Goal: Task Accomplishment & Management: Complete application form

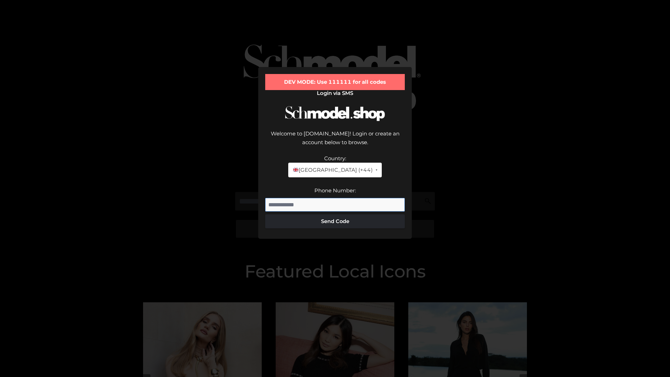
click at [335, 198] on input "Phone Number:" at bounding box center [335, 205] width 140 height 14
type input "**********"
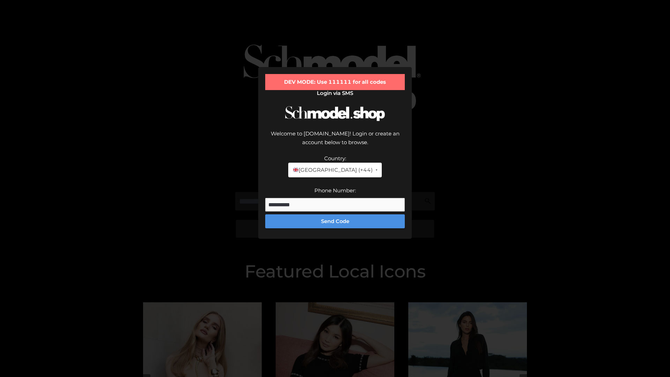
click at [335, 214] on button "Send Code" at bounding box center [335, 221] width 140 height 14
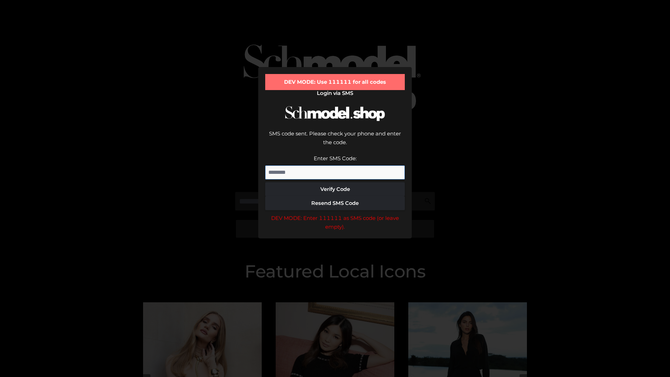
click at [335, 165] on input "Enter SMS Code:" at bounding box center [335, 172] width 140 height 14
type input "******"
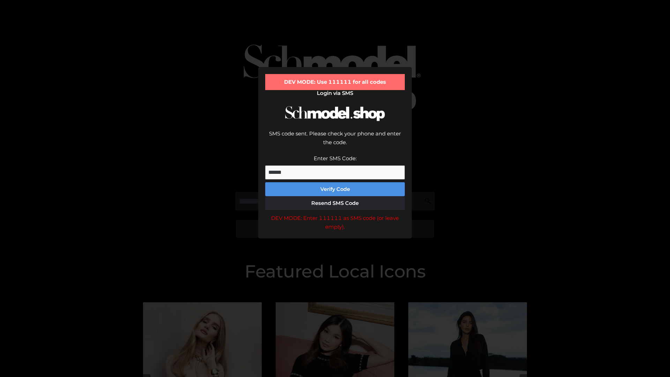
click at [335, 182] on button "Verify Code" at bounding box center [335, 189] width 140 height 14
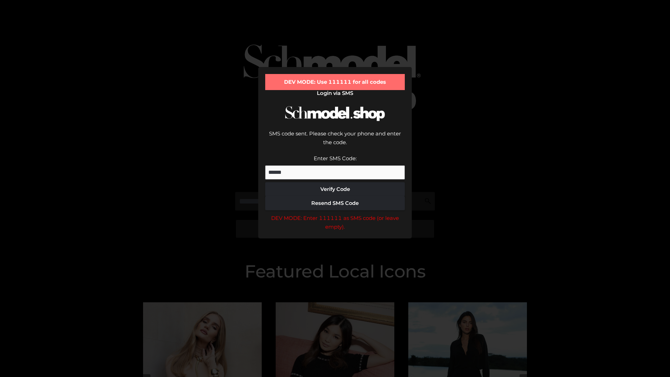
click at [335, 214] on div "DEV MODE: Enter 111111 as SMS code (or leave empty)." at bounding box center [335, 223] width 140 height 18
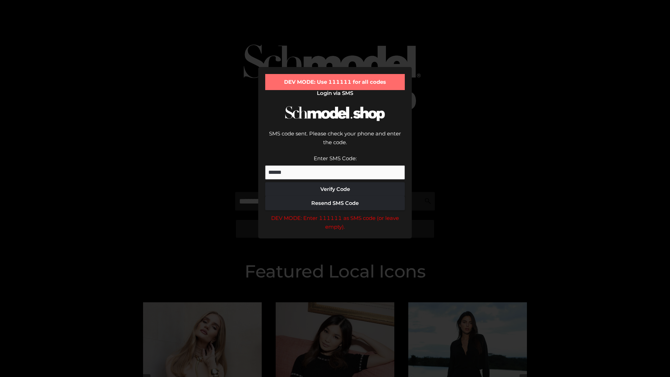
click at [335, 214] on div "DEV MODE: Enter 111111 as SMS code (or leave empty)." at bounding box center [335, 223] width 140 height 18
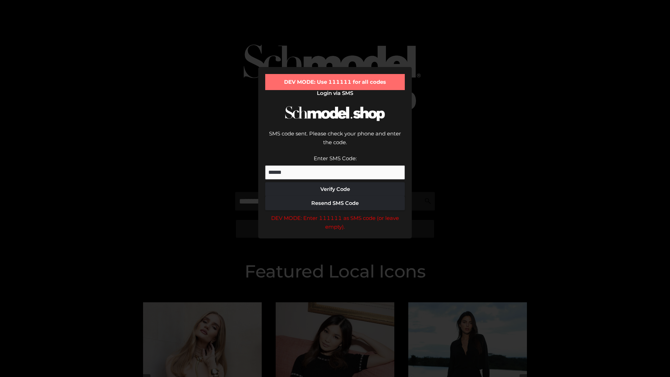
click at [335, 214] on div "DEV MODE: Enter 111111 as SMS code (or leave empty)." at bounding box center [335, 223] width 140 height 18
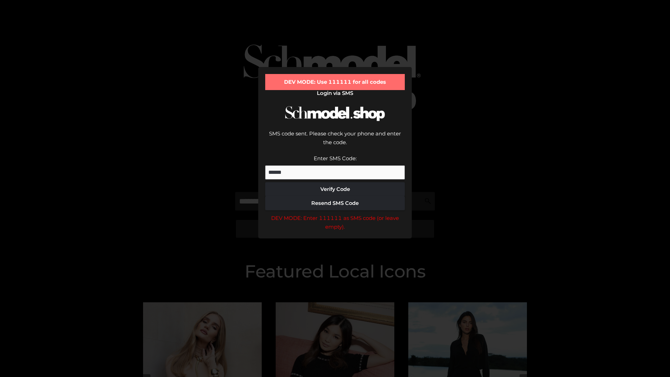
click at [335, 214] on div "DEV MODE: Enter 111111 as SMS code (or leave empty)." at bounding box center [335, 223] width 140 height 18
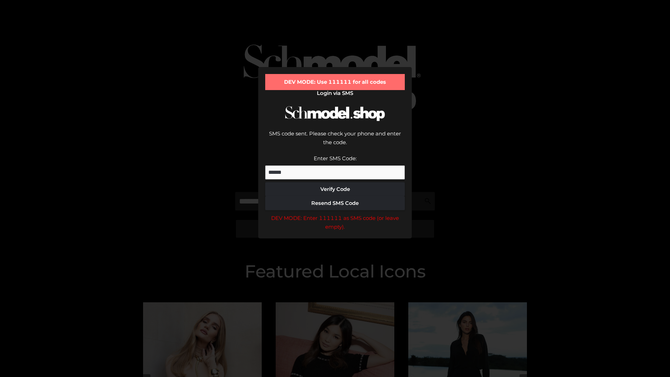
click at [335, 214] on div "DEV MODE: Enter 111111 as SMS code (or leave empty)." at bounding box center [335, 223] width 140 height 18
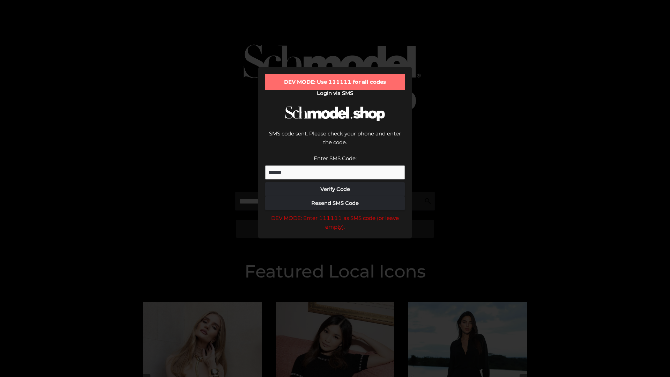
click at [335, 214] on div "DEV MODE: Enter 111111 as SMS code (or leave empty)." at bounding box center [335, 223] width 140 height 18
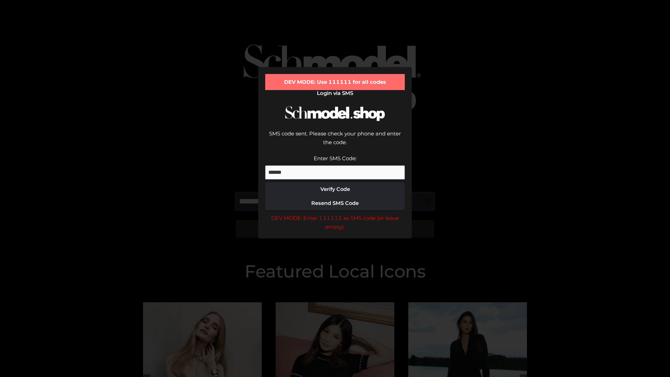
scroll to position [0, 36]
click at [335, 214] on div "DEV MODE: Enter 111111 as SMS code (or leave empty)." at bounding box center [335, 223] width 140 height 18
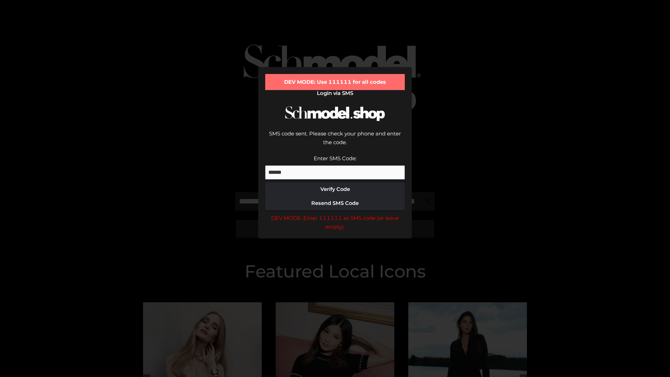
click at [335, 214] on div "DEV MODE: Enter 111111 as SMS code (or leave empty)." at bounding box center [335, 223] width 140 height 18
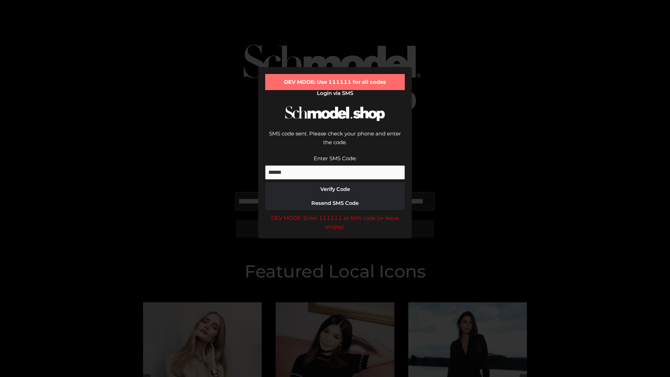
scroll to position [0, 76]
click at [335, 214] on div "DEV MODE: Enter 111111 as SMS code (or leave empty)." at bounding box center [335, 223] width 140 height 18
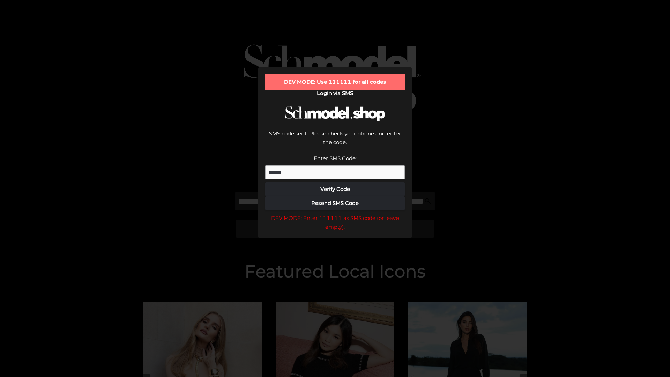
click at [335, 214] on div "DEV MODE: Enter 111111 as SMS code (or leave empty)." at bounding box center [335, 223] width 140 height 18
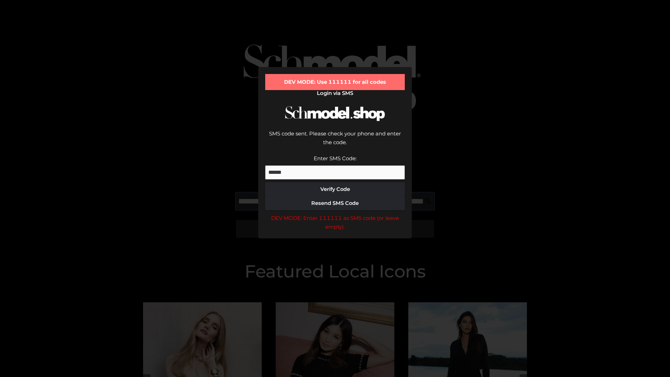
scroll to position [0, 118]
click at [335, 214] on div "DEV MODE: Enter 111111 as SMS code (or leave empty)." at bounding box center [335, 223] width 140 height 18
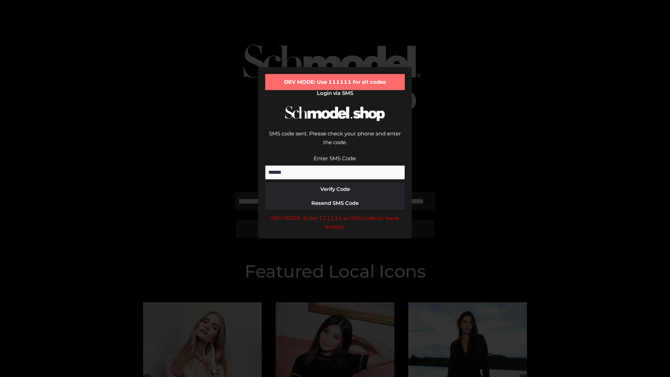
click at [335, 214] on div "DEV MODE: Enter 111111 as SMS code (or leave empty)." at bounding box center [335, 223] width 140 height 18
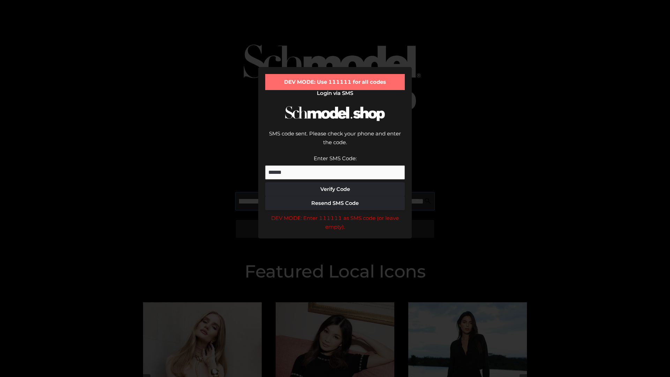
scroll to position [0, 162]
click at [335, 214] on div "DEV MODE: Enter 111111 as SMS code (or leave empty)." at bounding box center [335, 223] width 140 height 18
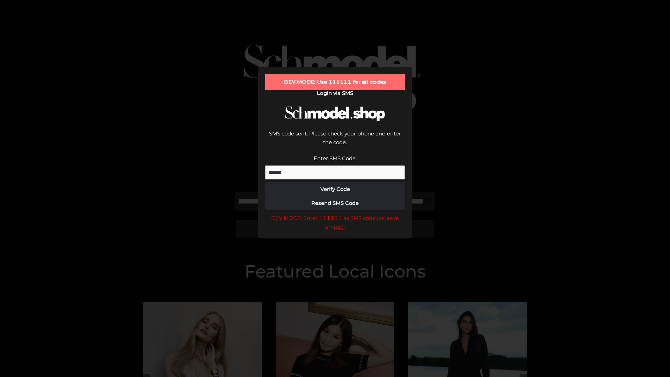
click at [335, 214] on div "DEV MODE: Enter 111111 as SMS code (or leave empty)." at bounding box center [335, 223] width 140 height 18
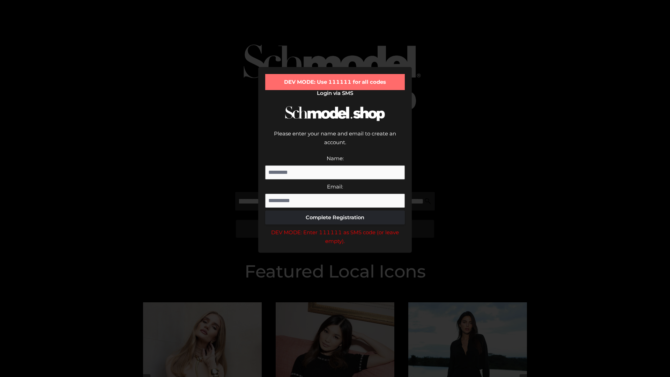
click at [335, 228] on div "DEV MODE: Enter 111111 as SMS code (or leave empty)." at bounding box center [335, 237] width 140 height 18
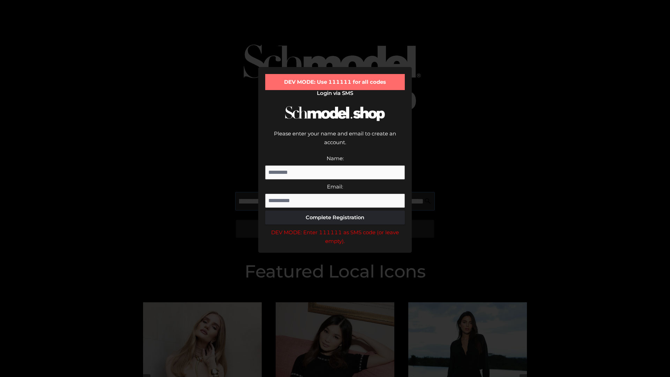
scroll to position [0, 213]
click at [335, 228] on div "DEV MODE: Enter 111111 as SMS code (or leave empty)." at bounding box center [335, 237] width 140 height 18
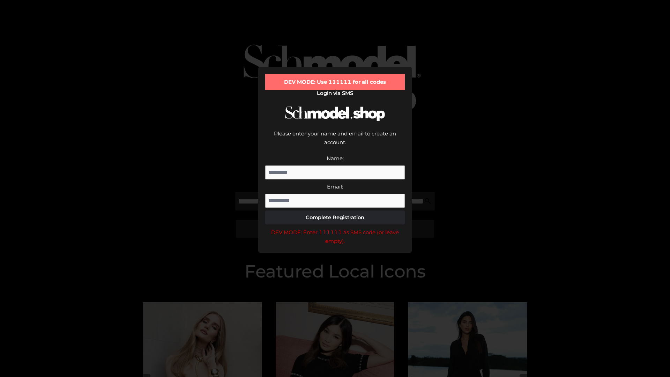
click at [335, 228] on div "DEV MODE: Enter 111111 as SMS code (or leave empty)." at bounding box center [335, 237] width 140 height 18
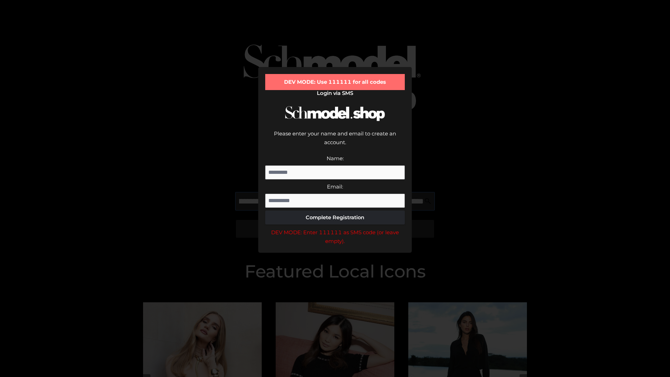
scroll to position [0, 253]
click at [335, 228] on div "DEV MODE: Enter 111111 as SMS code (or leave empty)." at bounding box center [335, 237] width 140 height 18
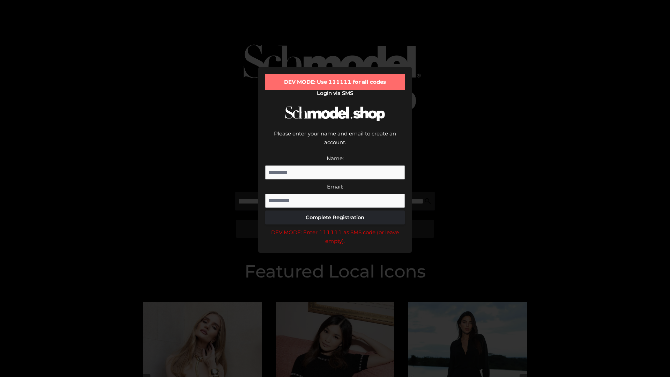
click at [335, 228] on div "DEV MODE: Enter 111111 as SMS code (or leave empty)." at bounding box center [335, 237] width 140 height 18
type input "**********"
